Goal: Task Accomplishment & Management: Manage account settings

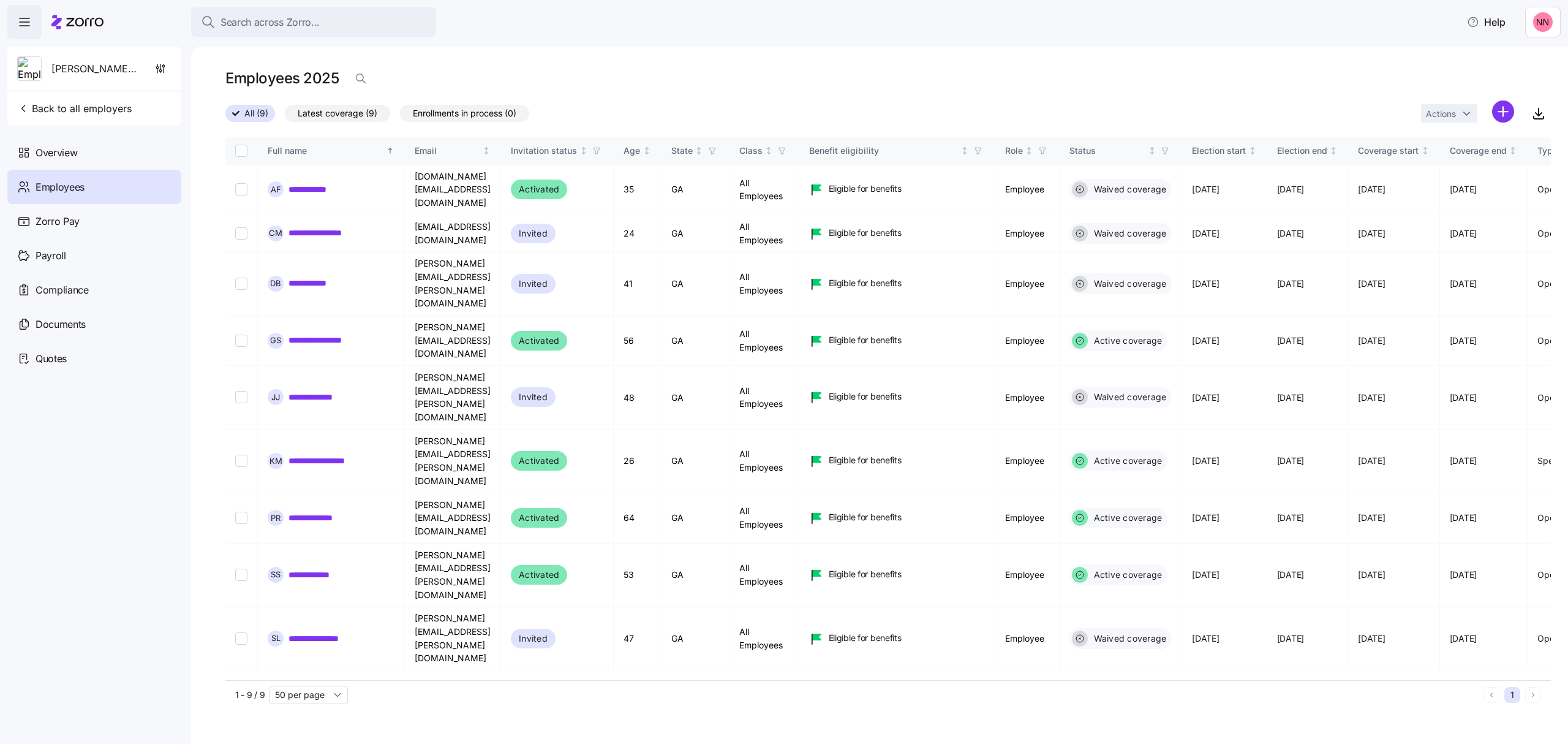
click at [364, 20] on div "Search across Zorro..." at bounding box center [313, 22] width 226 height 15
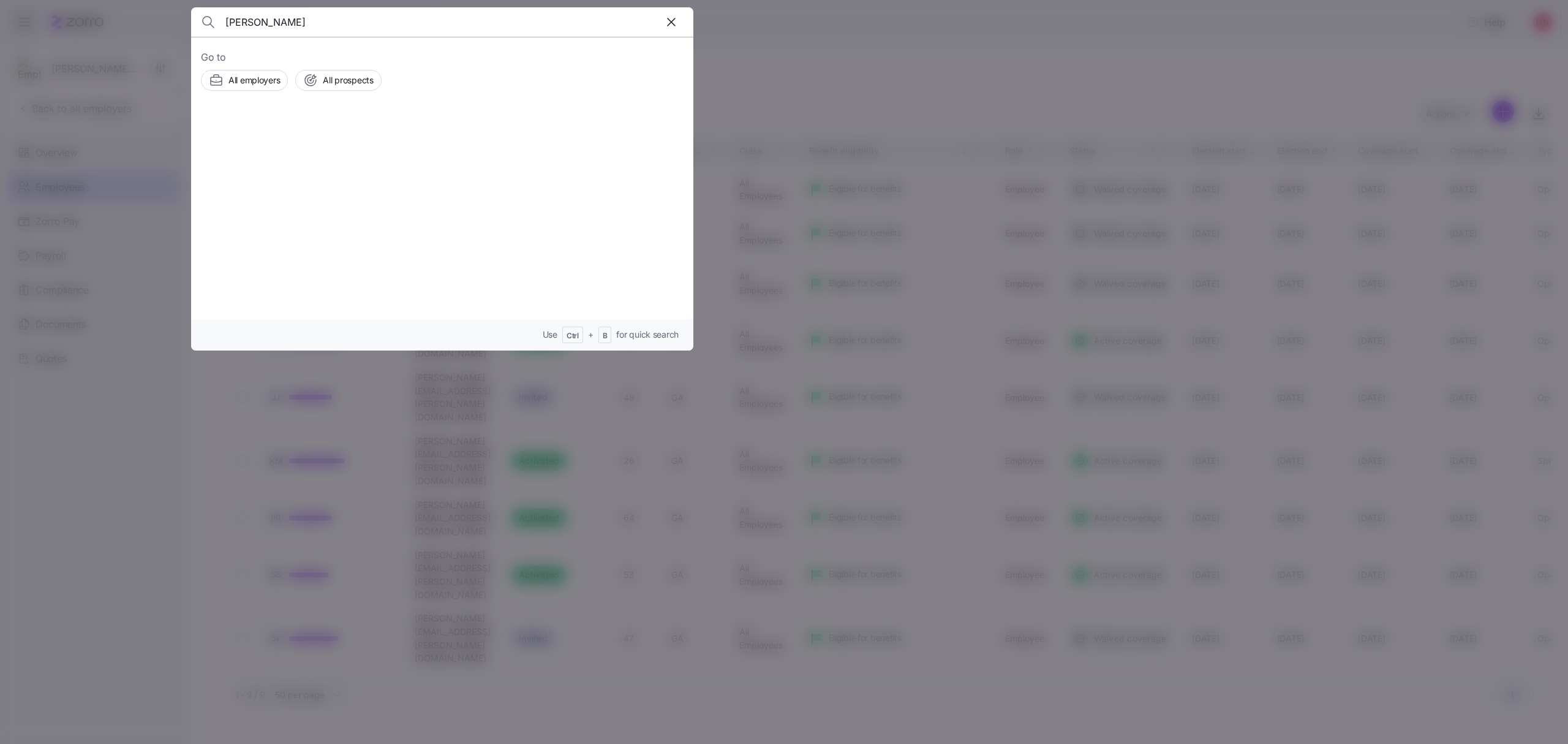
type input "[PERSON_NAME]"
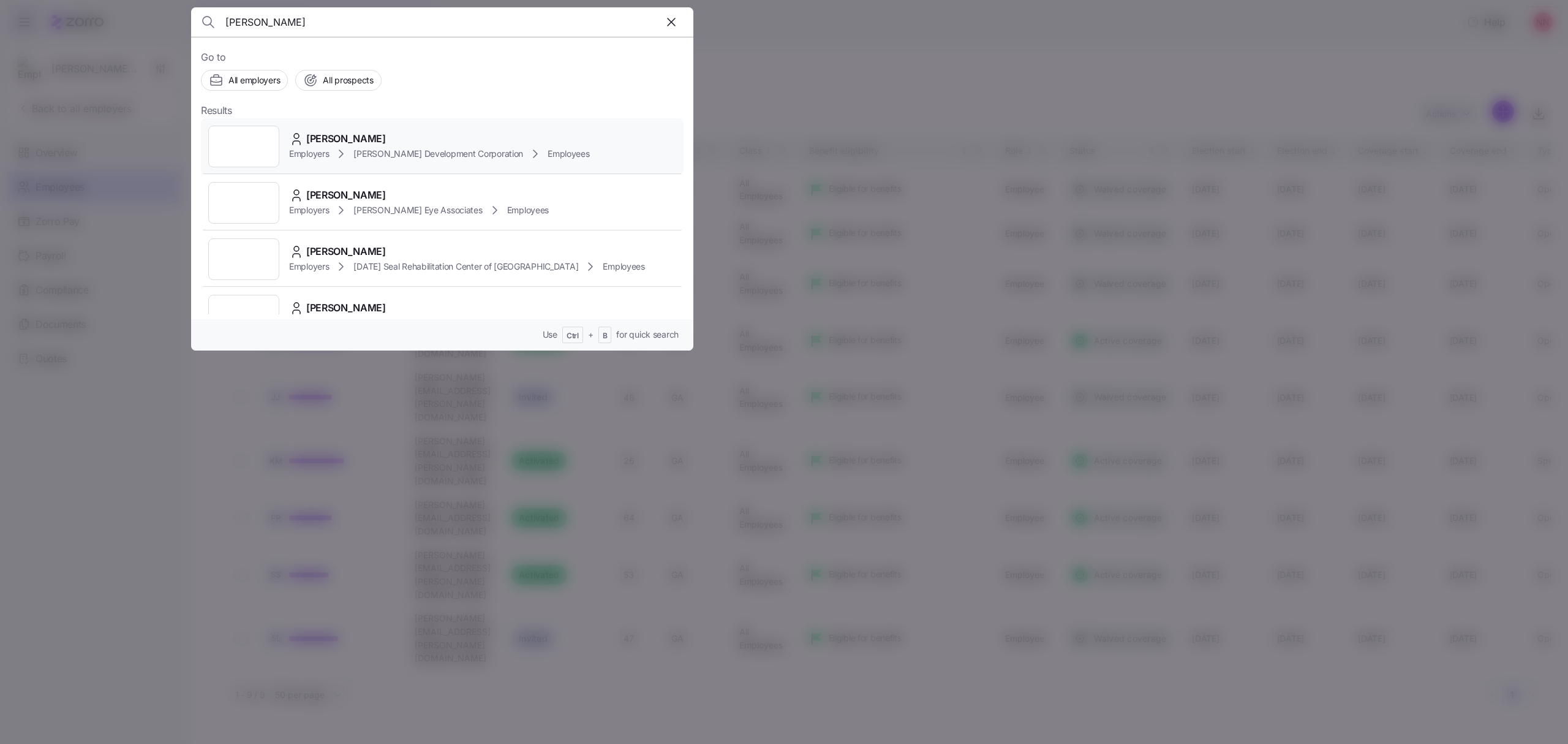
click at [353, 149] on div "Employers [PERSON_NAME] Development Corporation Employees" at bounding box center [440, 153] width 301 height 14
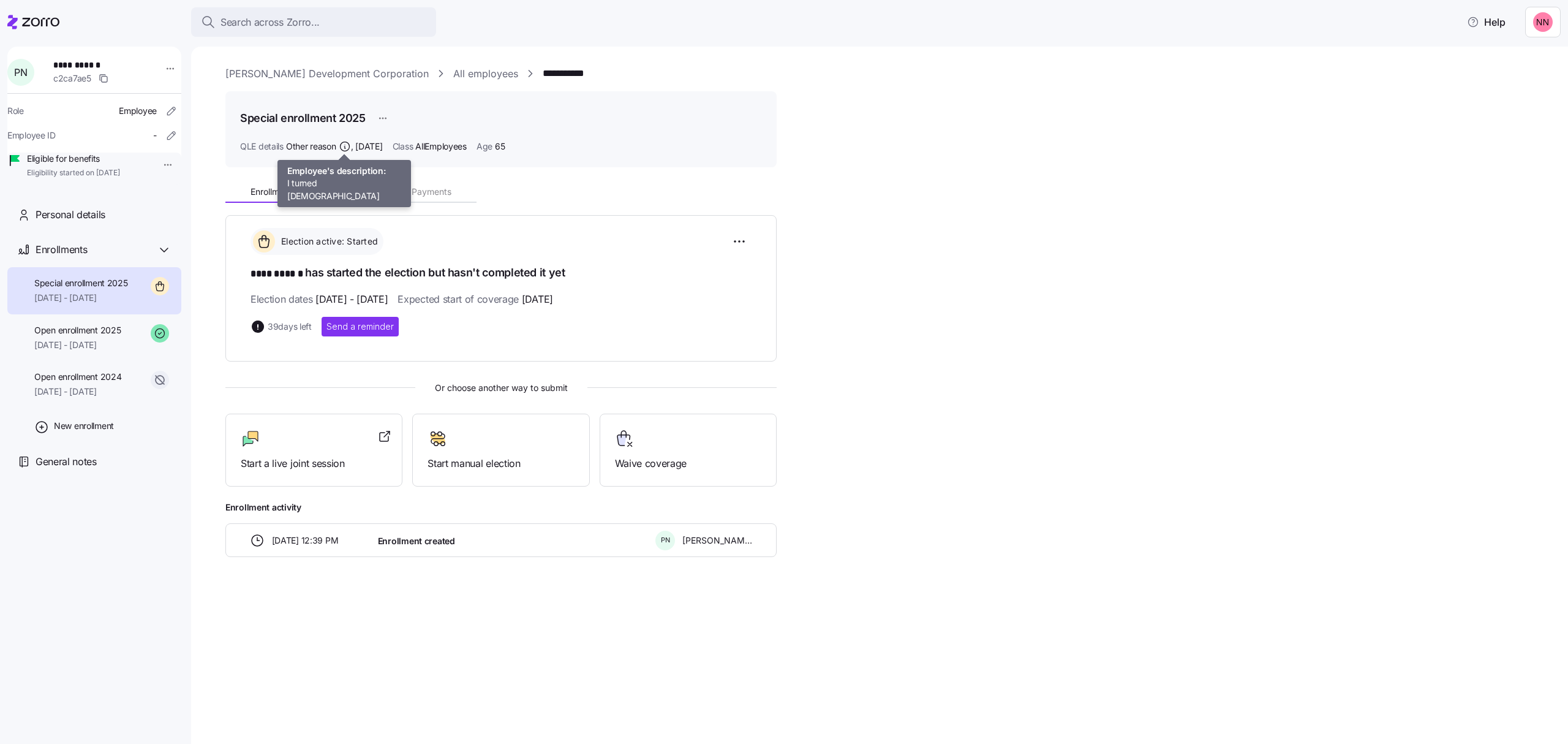
click at [344, 142] on icon at bounding box center [345, 147] width 10 height 10
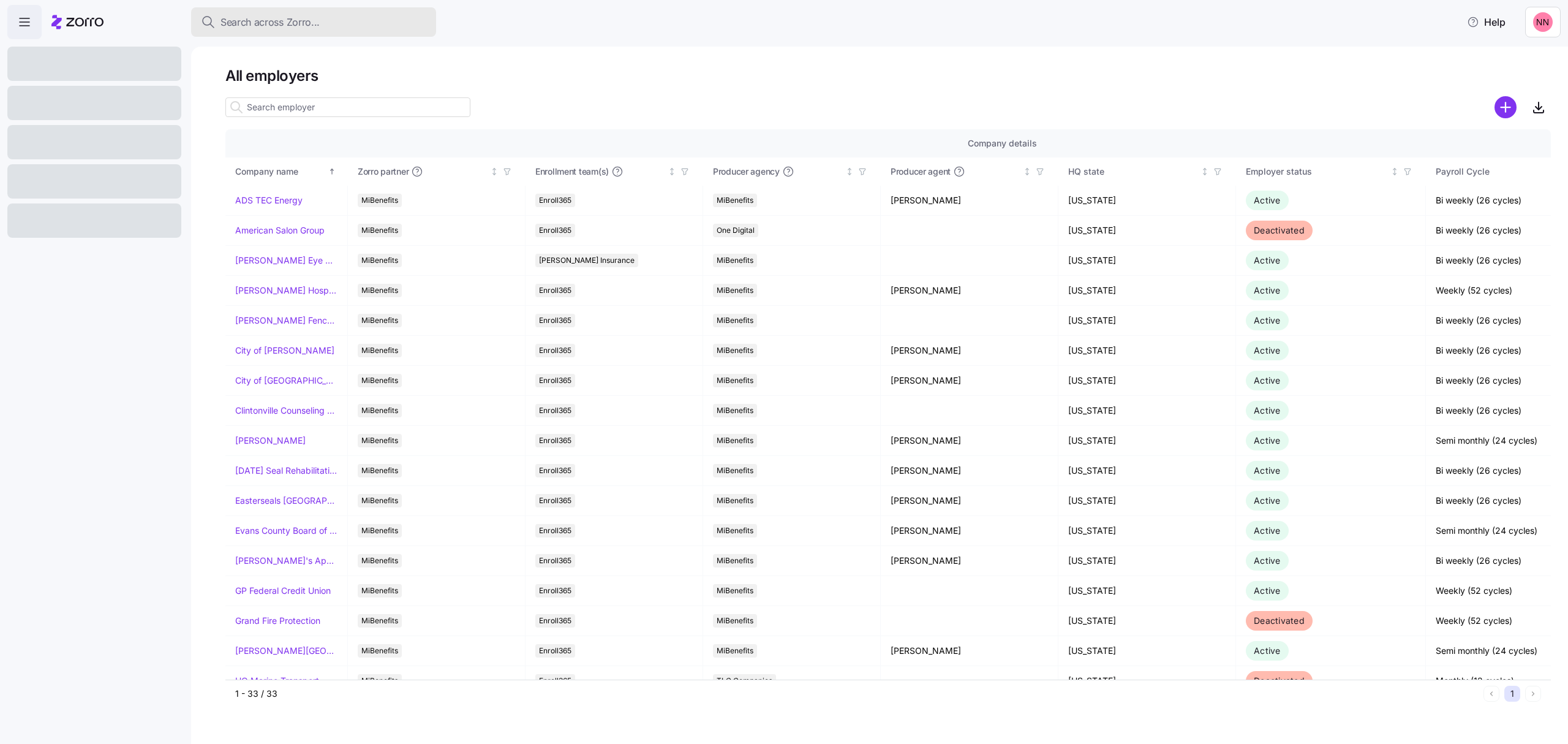
click at [289, 20] on span "Search across Zorro..." at bounding box center [270, 22] width 99 height 15
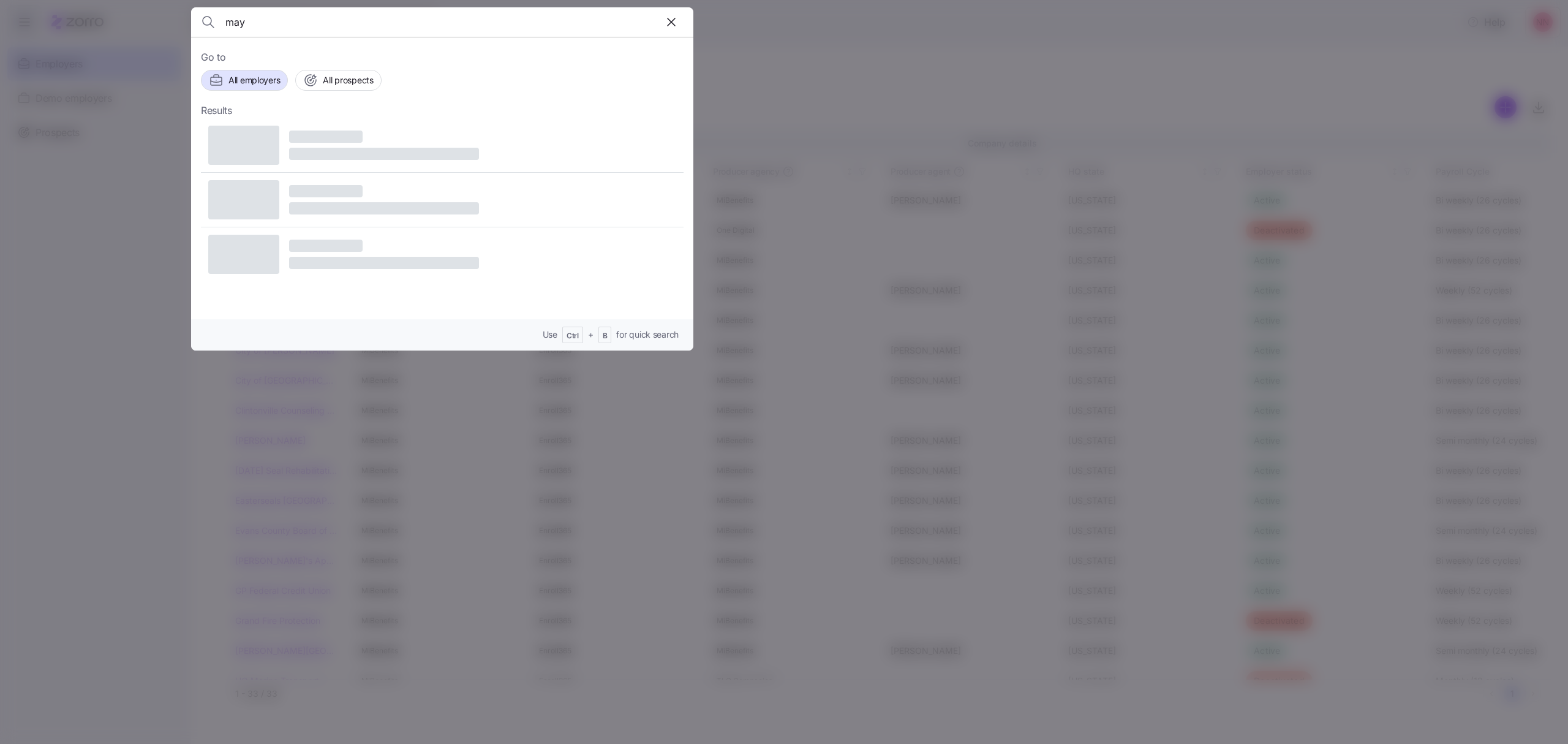
type input "may"
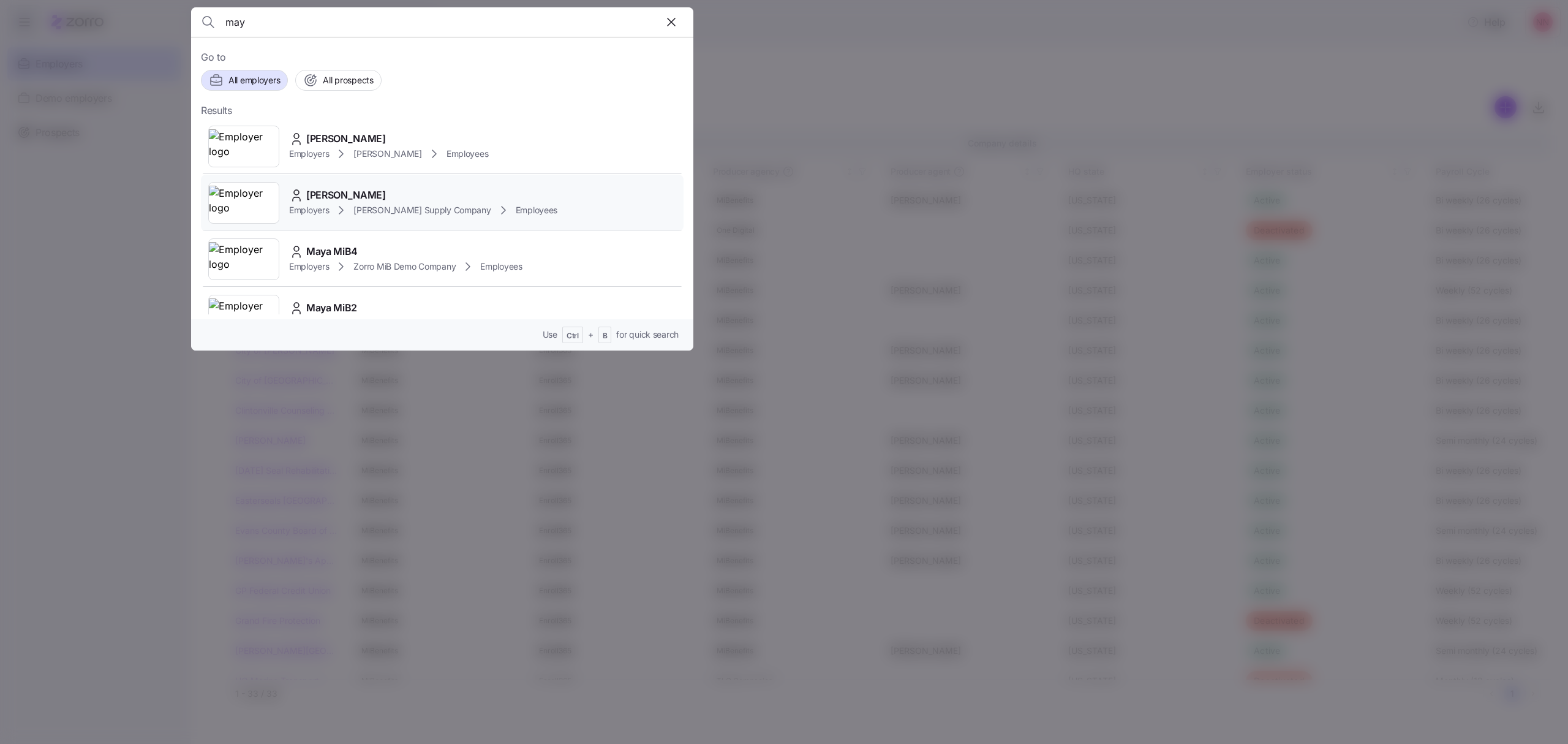
click at [417, 206] on span "McDaniel Supply Company" at bounding box center [422, 210] width 137 height 12
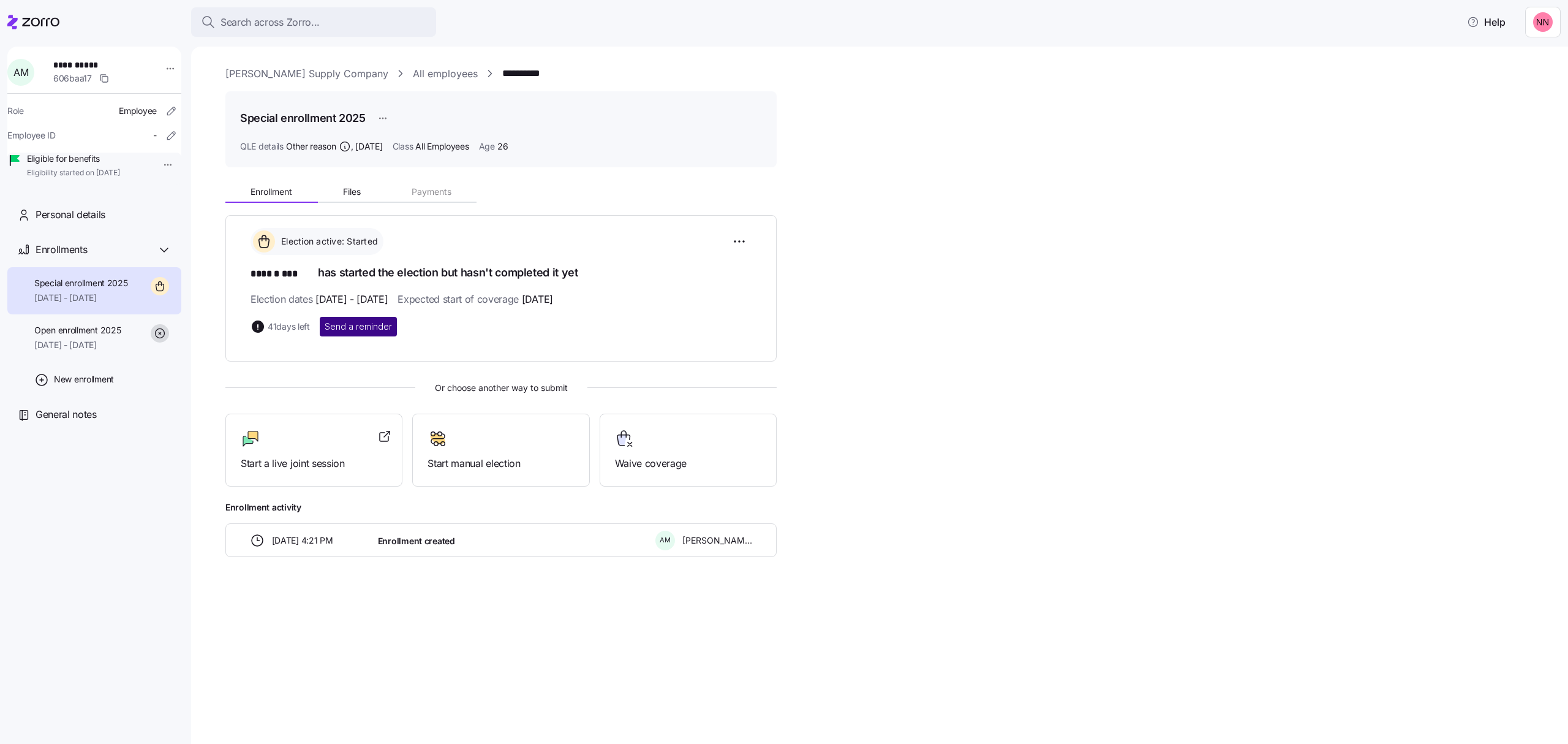
click at [373, 324] on span "Send a reminder" at bounding box center [358, 326] width 68 height 12
click at [305, 18] on span "Search across Zorro..." at bounding box center [270, 22] width 99 height 15
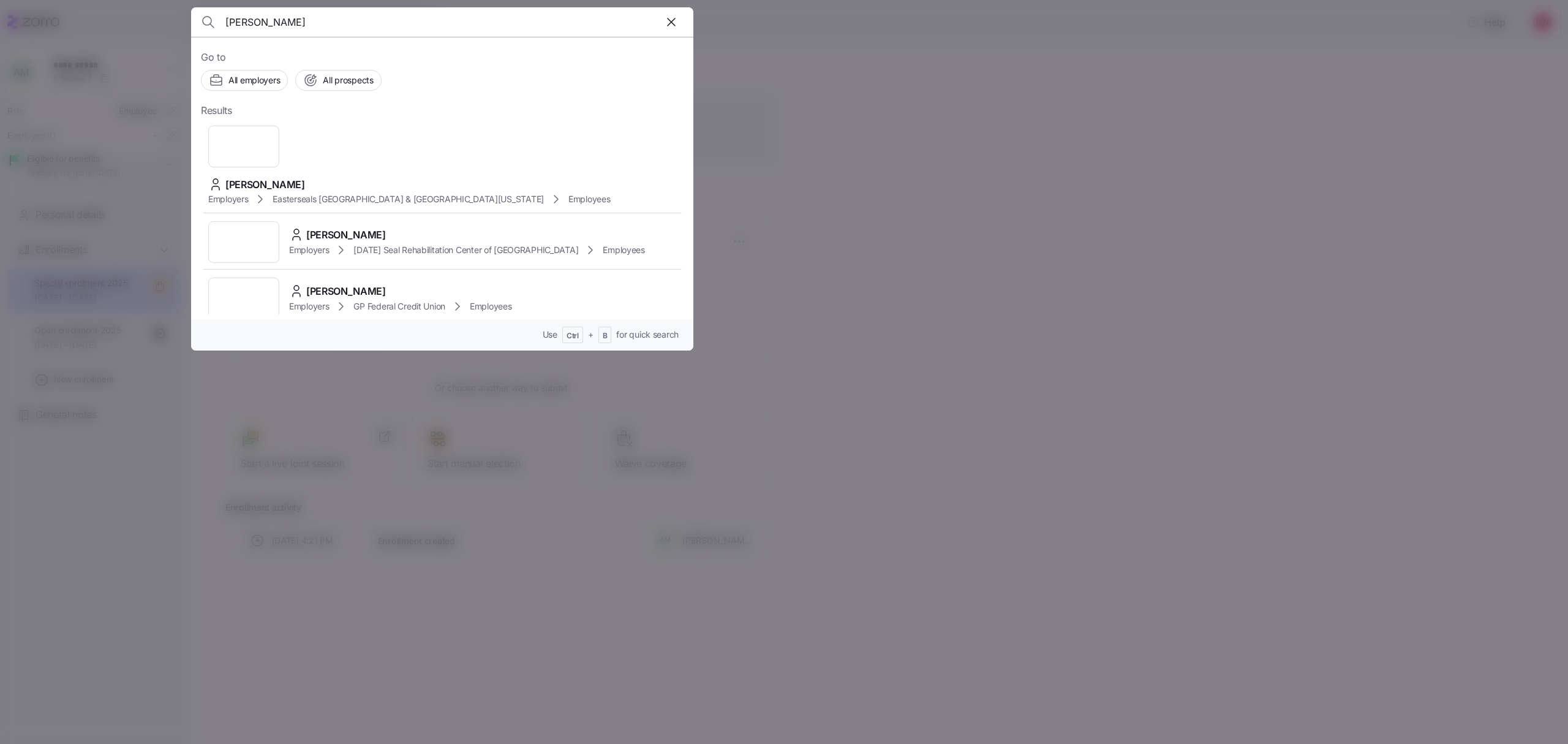
type input "mendoza"
click at [386, 284] on span "Linnette Mendoza" at bounding box center [347, 292] width 80 height 15
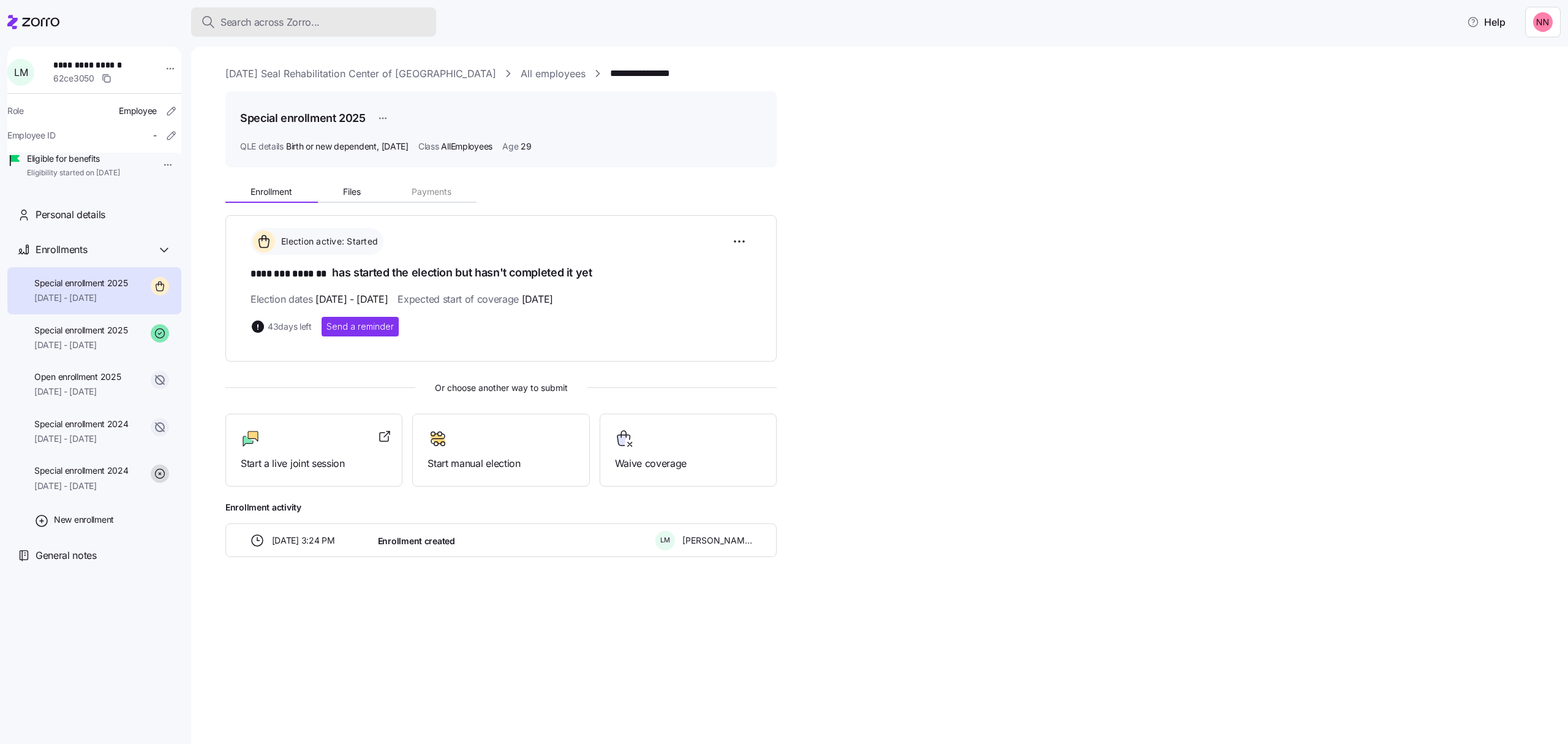
click at [397, 28] on div "Search across Zorro..." at bounding box center [313, 22] width 226 height 15
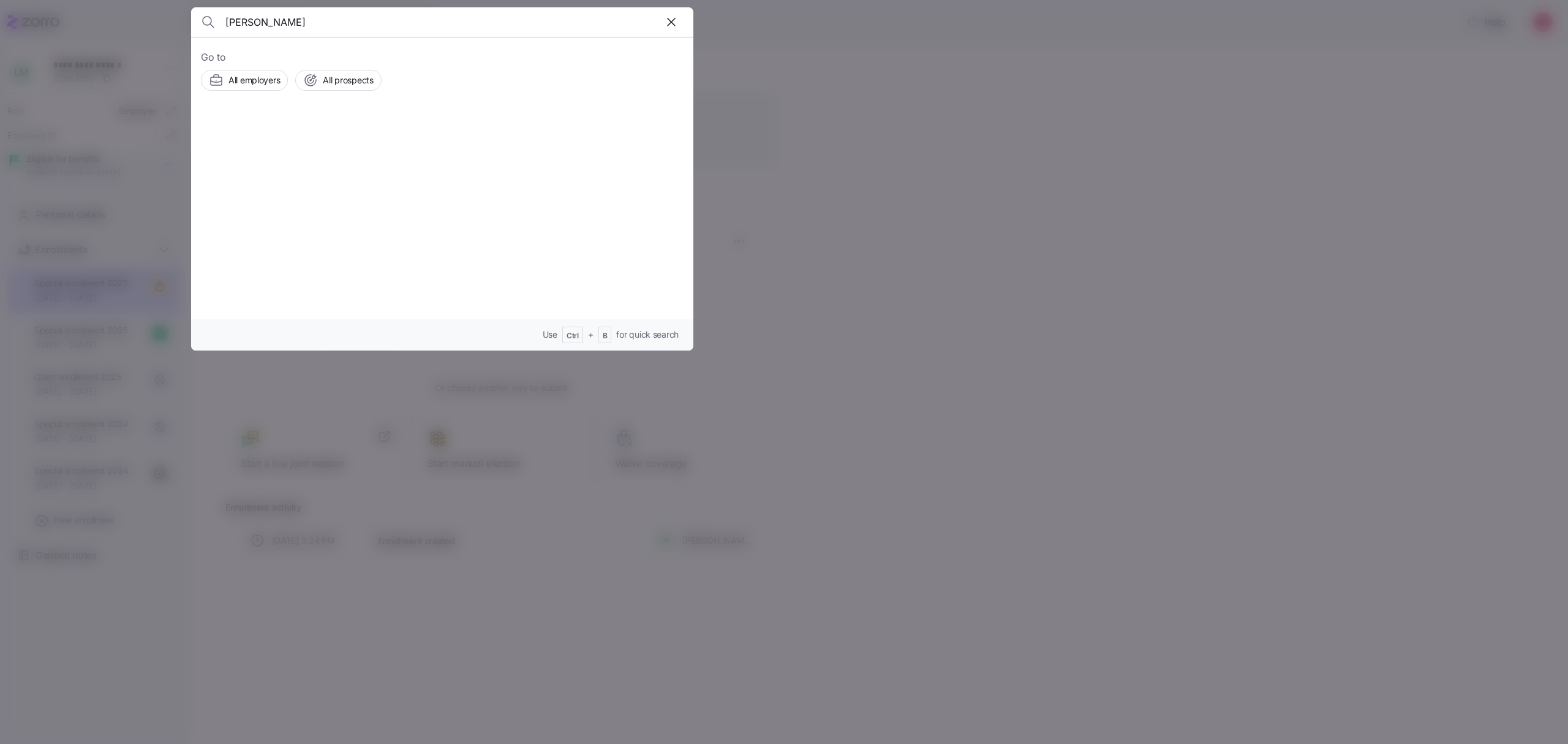
type input "[PERSON_NAME]"
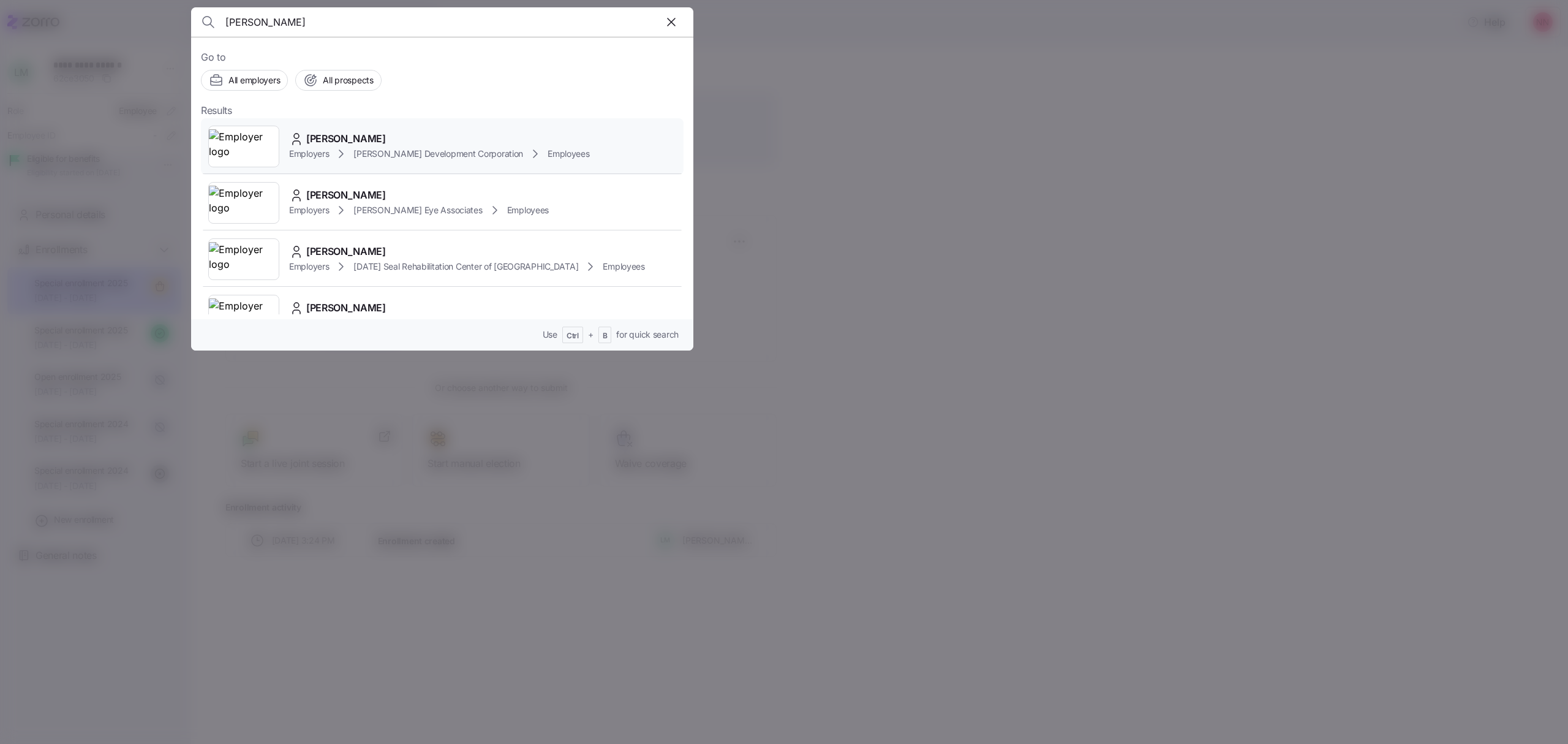
click at [339, 145] on span "[PERSON_NAME]" at bounding box center [347, 139] width 80 height 15
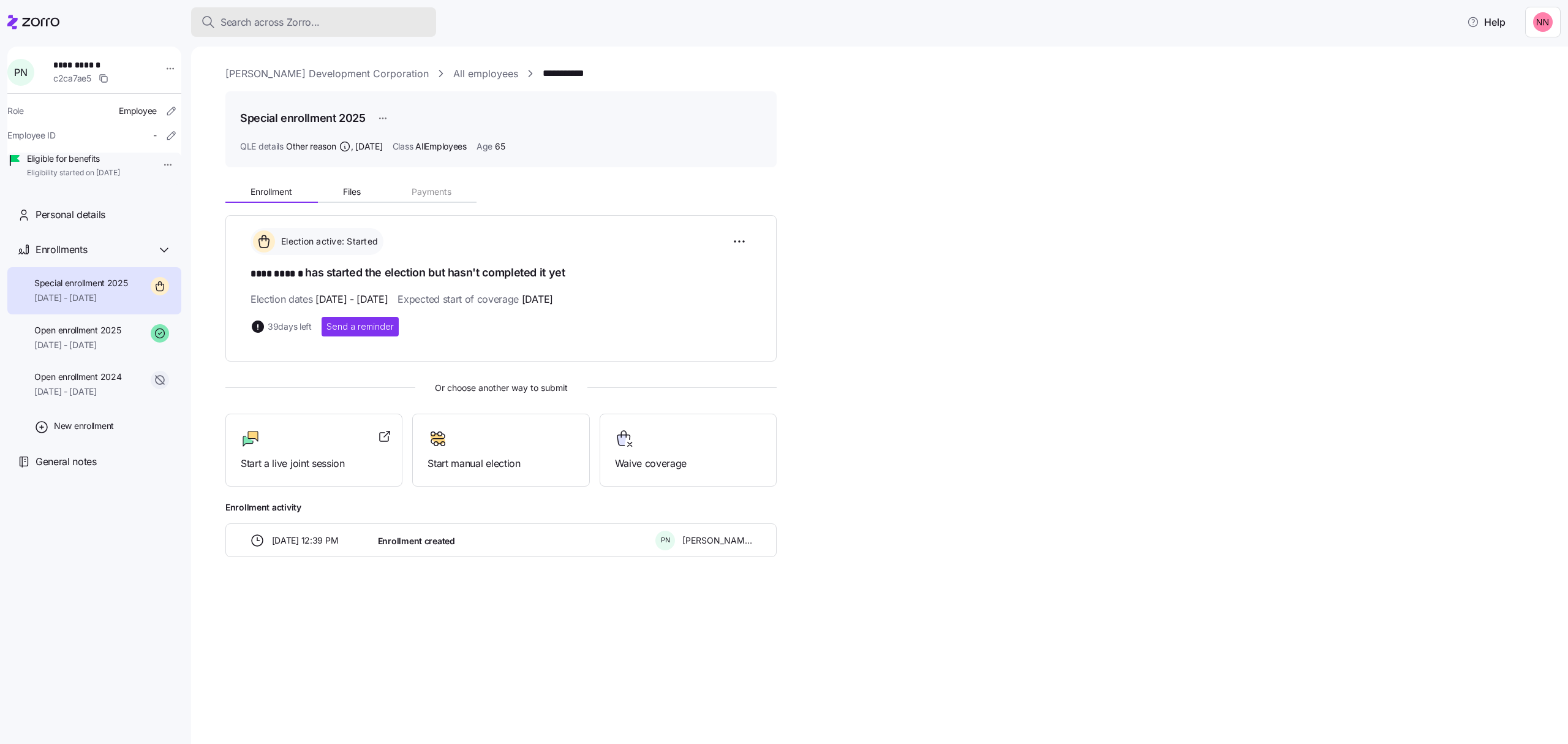
click at [279, 17] on span "Search across Zorro..." at bounding box center [270, 22] width 99 height 15
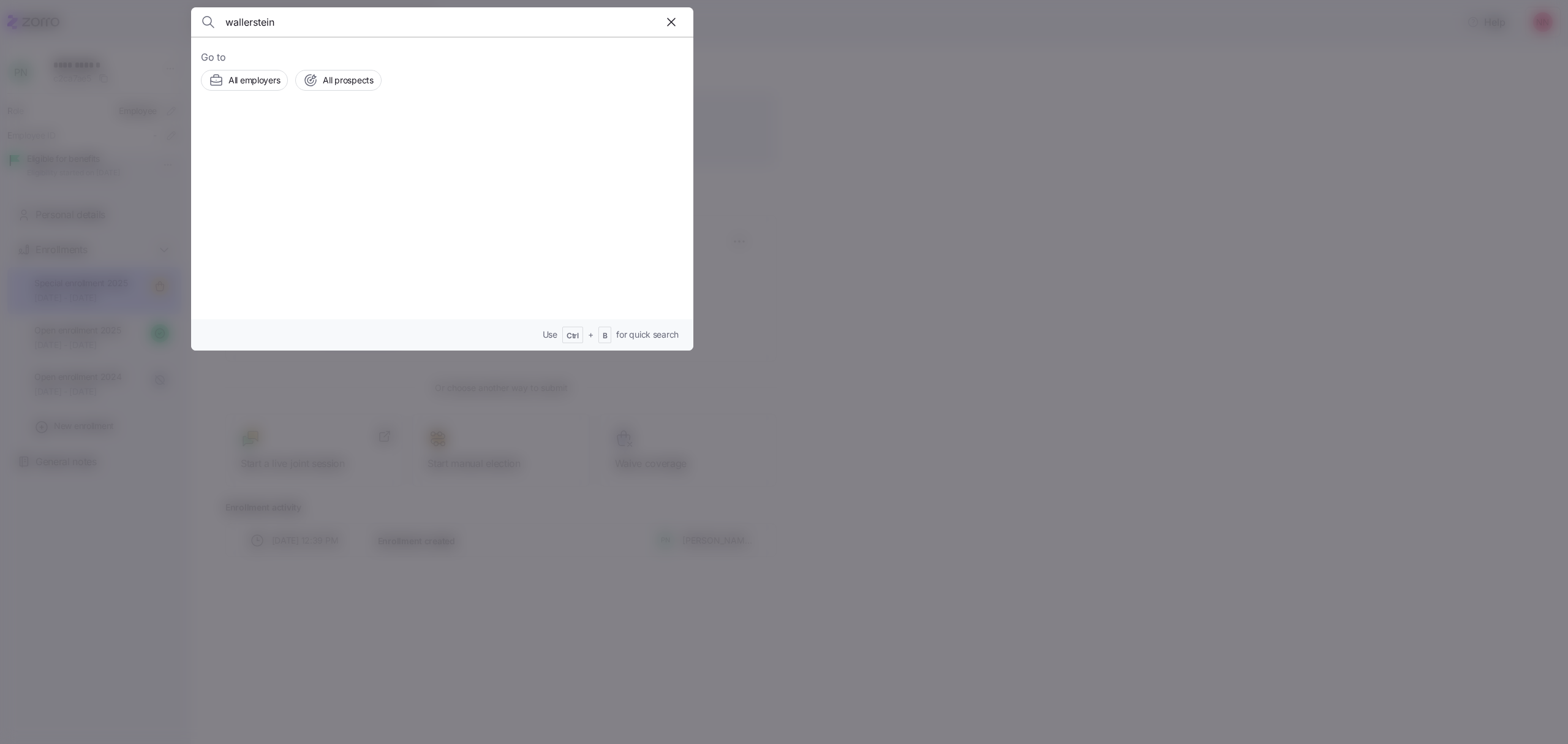
type input "wallerstein"
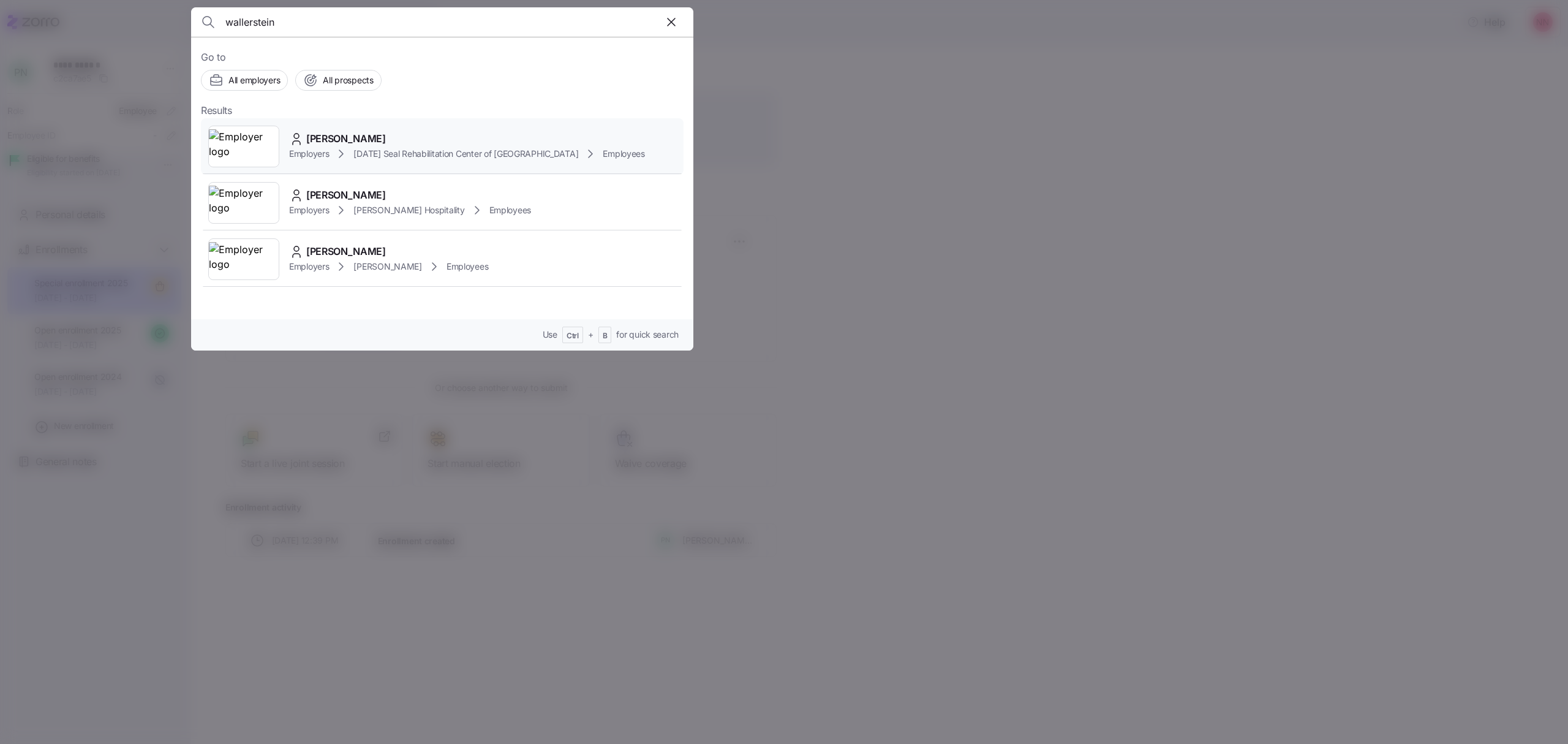
click at [390, 150] on span "[DATE] Seal Rehabilitation Center of [GEOGRAPHIC_DATA]" at bounding box center [466, 153] width 225 height 12
